Goal: Task Accomplishment & Management: Manage account settings

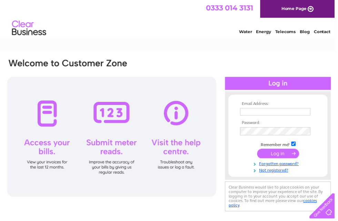
click at [288, 115] on input "text" at bounding box center [278, 113] width 71 height 8
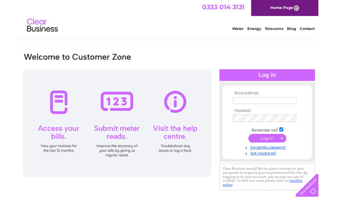
scroll to position [82, 0]
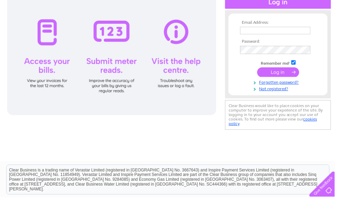
type input "[EMAIL_ADDRESS][DOMAIN_NAME]"
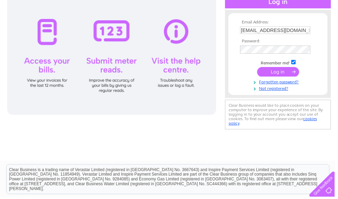
click at [294, 70] on input "submit" at bounding box center [281, 73] width 42 height 10
click at [287, 72] on input "submit" at bounding box center [281, 73] width 42 height 10
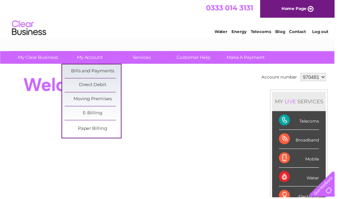
click at [76, 76] on link "Bills and Payments" at bounding box center [93, 72] width 57 height 14
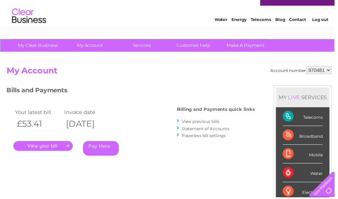
scroll to position [14, 0]
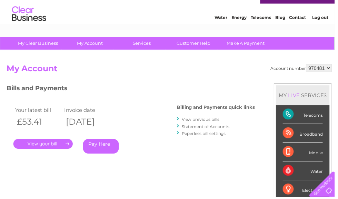
click at [44, 146] on link "." at bounding box center [43, 145] width 60 height 10
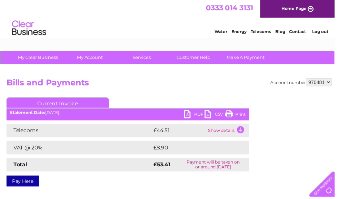
scroll to position [11, 0]
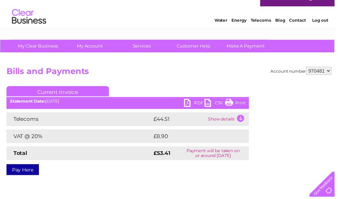
click at [232, 120] on td "Show details" at bounding box center [229, 121] width 43 height 14
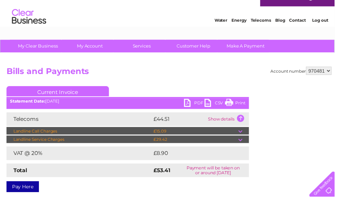
click at [46, 133] on td "Landline Call Charges" at bounding box center [80, 133] width 147 height 8
click at [244, 136] on td at bounding box center [246, 133] width 11 height 8
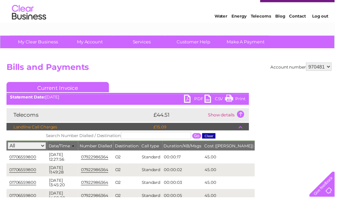
scroll to position [0, 0]
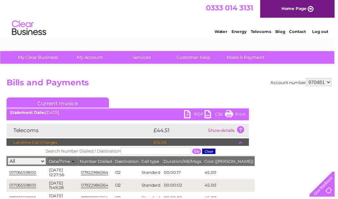
click at [237, 133] on td "Show details" at bounding box center [229, 132] width 43 height 14
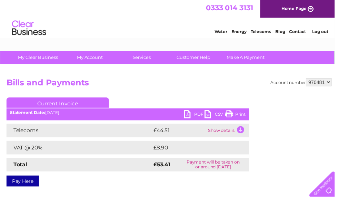
click at [234, 138] on td "Show details" at bounding box center [229, 132] width 43 height 14
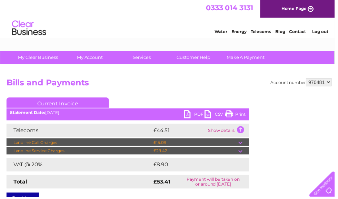
click at [234, 152] on td "£29.42" at bounding box center [197, 153] width 87 height 8
click at [242, 151] on td at bounding box center [246, 153] width 11 height 8
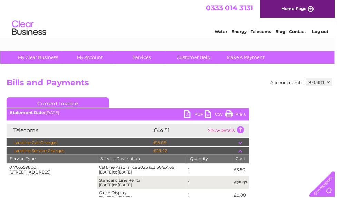
click at [237, 152] on td "£29.42" at bounding box center [197, 153] width 87 height 8
click at [242, 150] on td at bounding box center [246, 153] width 11 height 8
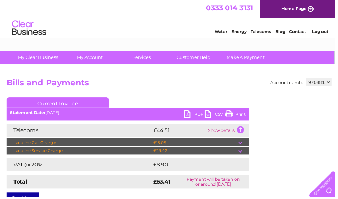
click at [237, 86] on h2 "Bills and Payments" at bounding box center [171, 85] width 329 height 13
